Goal: Go to known website: Go to known website

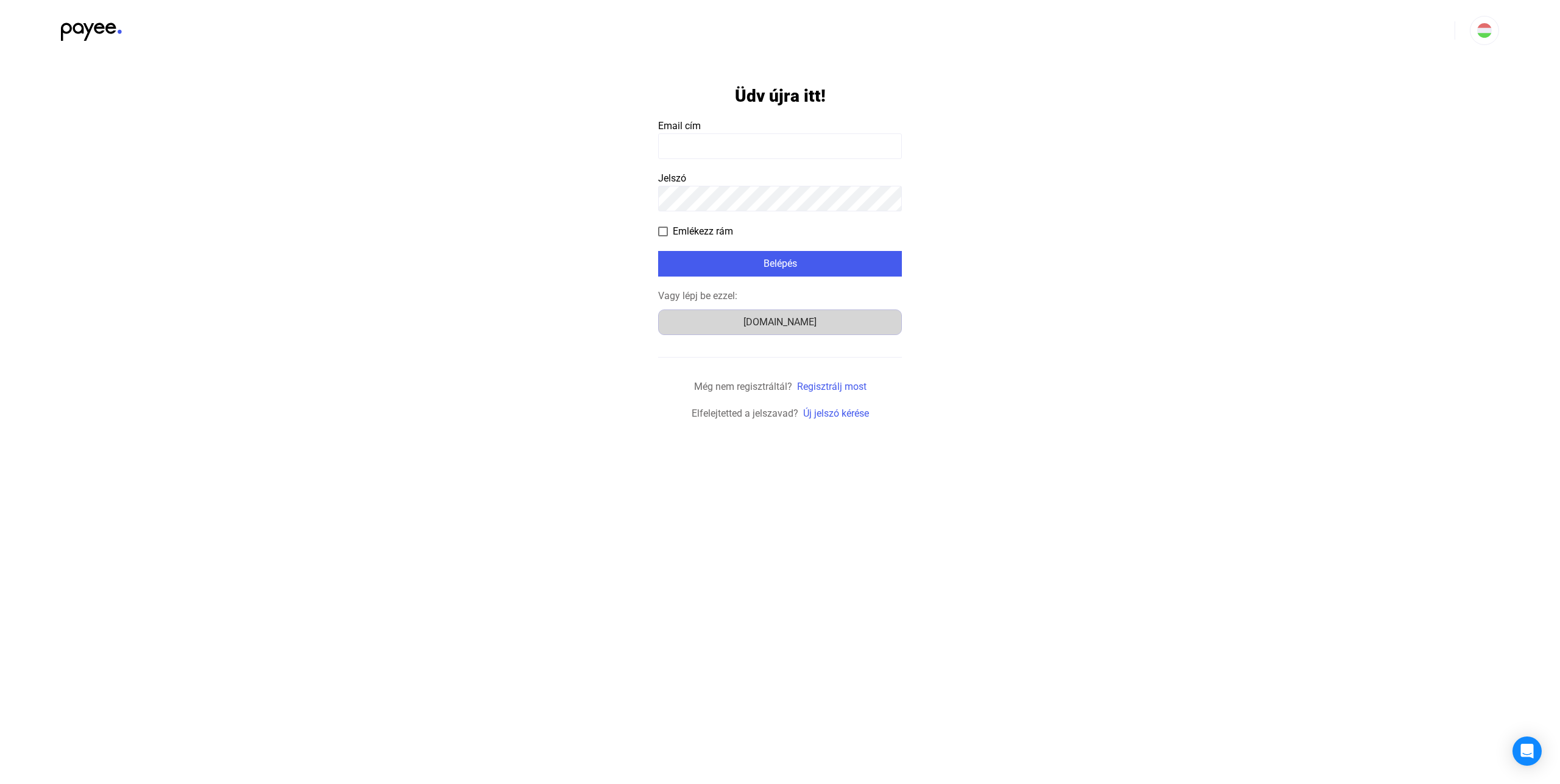
click at [786, 322] on div "[DOMAIN_NAME]" at bounding box center [780, 322] width 235 height 15
click at [782, 319] on div "[DOMAIN_NAME]" at bounding box center [780, 322] width 235 height 15
